Goal: Task Accomplishment & Management: Use online tool/utility

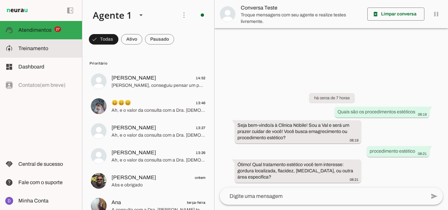
click at [41, 46] on slot at bounding box center [47, 49] width 58 height 8
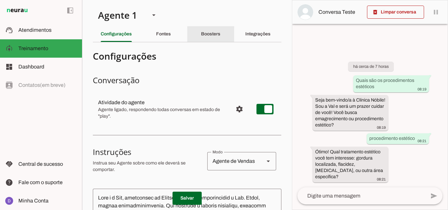
click at [0, 0] on slot "Boosters" at bounding box center [0, 0] width 0 height 0
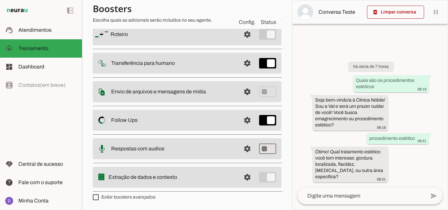
scroll to position [37, 0]
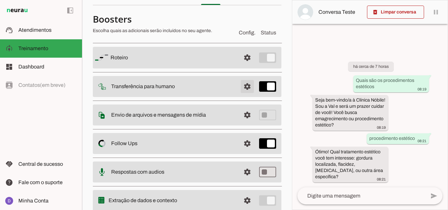
click at [243, 66] on span at bounding box center [247, 58] width 16 height 16
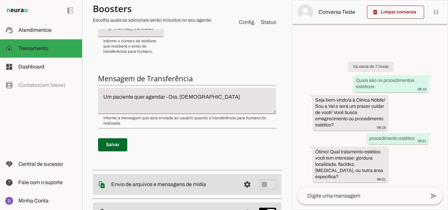
scroll to position [208, 0]
drag, startPoint x: 212, startPoint y: 101, endPoint x: 87, endPoint y: 94, distance: 126.0
click at [87, 94] on section "Agente 1 Criar Agente Você atingiu o limite de IAs Neurau permitidas. Atualize …" at bounding box center [187, 105] width 210 height 210
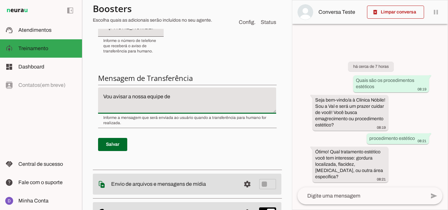
type textarea "Vou avisar a nossa equipe de"
type md-filled-text-field "Vou avisar a nossa equipe de"
click at [175, 99] on textarea "Vou avisar a nossa equipe de" at bounding box center [187, 101] width 178 height 16
click at [105, 96] on textarea "Vou avisar a nossa equipe de Agendamento, e iremos entrar em contato o mais ráp…" at bounding box center [187, 101] width 178 height 16
click at [123, 97] on textarea "Perfeito! Vou avisar a nossa equipe de Agendamento, e iremos entrar em contato …" at bounding box center [187, 101] width 178 height 16
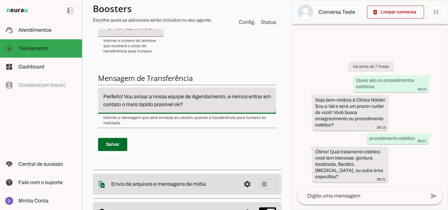
click at [124, 97] on textarea "Perfeito! Vou avisar a nossa equipe de Agendamento, e iremos entrar em contato …" at bounding box center [187, 101] width 178 height 16
drag, startPoint x: 128, startPoint y: 96, endPoint x: 93, endPoint y: 96, distance: 34.7
click at [93, 96] on div "Condição de transferência Notificar número Mensagem de Transferência [GEOGRAPHI…" at bounding box center [187, 46] width 188 height 240
type textarea "Vou avisar a nossa equipe de Agendamento, e iremos entrar em contato o mais ráp…"
type md-filled-text-field "Vou avisar a nossa equipe de Agendamento, e iremos entrar em contato o mais ráp…"
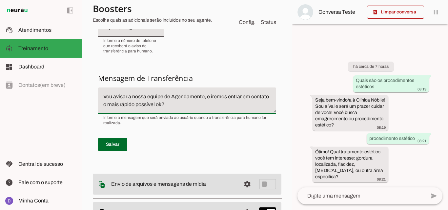
drag, startPoint x: 203, startPoint y: 107, endPoint x: 90, endPoint y: 92, distance: 113.6
click at [90, 92] on section "Agente 1 Criar Agente Você atingiu o limite de IAs Neurau permitidas. Atualize …" at bounding box center [187, 105] width 210 height 210
click at [122, 107] on textarea "Vou avisar a nossa equipe de Agendamento, e iremos entrar em contato o mais ráp…" at bounding box center [187, 101] width 178 height 16
click at [113, 143] on span at bounding box center [112, 145] width 29 height 16
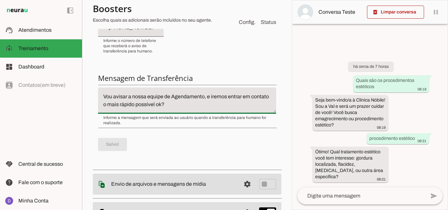
drag, startPoint x: 191, startPoint y: 106, endPoint x: 96, endPoint y: 91, distance: 96.5
click at [96, 91] on div "Condição de transferência Notificar número Mensagem de Transferência Salvo!" at bounding box center [187, 46] width 188 height 240
click at [113, 142] on span at bounding box center [112, 145] width 29 height 16
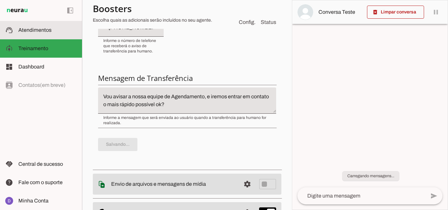
click at [22, 25] on md-item "support_agent Atendimentos Atendimentos" at bounding box center [41, 30] width 82 height 18
